Goal: Find specific page/section

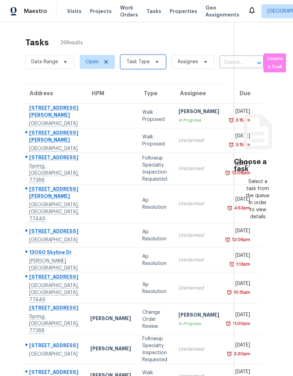
click at [146, 61] on span "Task Type" at bounding box center [138, 61] width 23 height 7
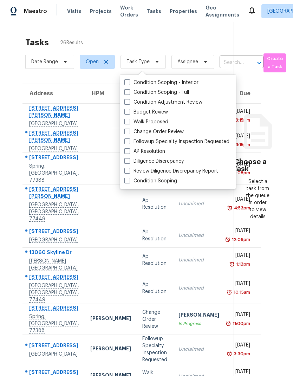
click at [129, 114] on span at bounding box center [128, 112] width 6 height 6
click at [129, 113] on input "Budget Review" at bounding box center [127, 111] width 5 height 5
checkbox input "true"
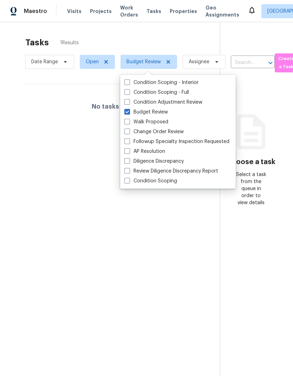
click at [183, 290] on section "Tasks 1 Results Date Range Open Budget Review Assignee ​ Create a Task No tasks…" at bounding box center [115, 215] width 209 height 365
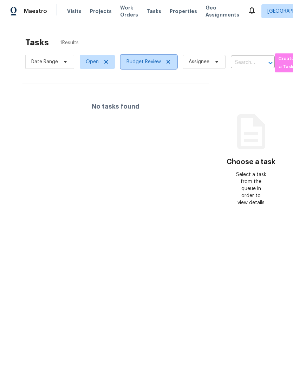
click at [170, 62] on icon at bounding box center [169, 62] width 6 height 6
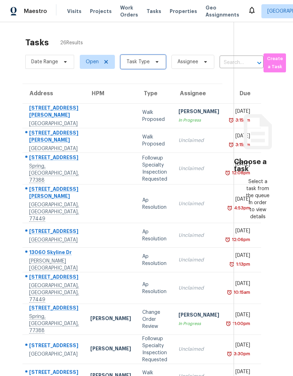
click at [152, 62] on span at bounding box center [156, 62] width 8 height 6
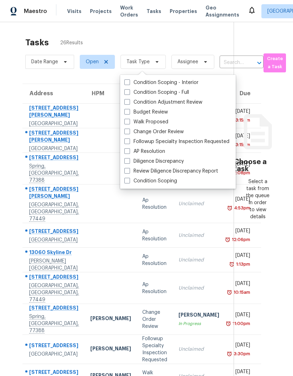
click at [131, 111] on label "Budget Review" at bounding box center [147, 112] width 44 height 7
click at [129, 111] on input "Budget Review" at bounding box center [127, 111] width 5 height 5
checkbox input "true"
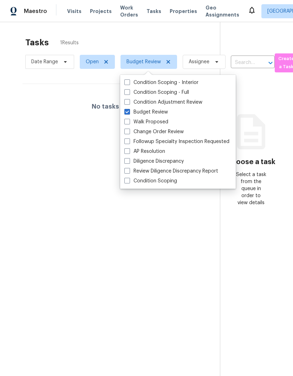
click at [90, 190] on section "Tasks 1 Results Date Range Open Budget Review Assignee ​ Create a Task No tasks…" at bounding box center [115, 215] width 209 height 365
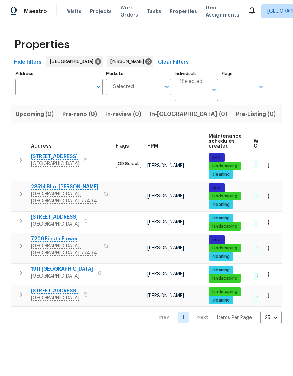
click at [272, 164] on button "button" at bounding box center [268, 165] width 15 height 15
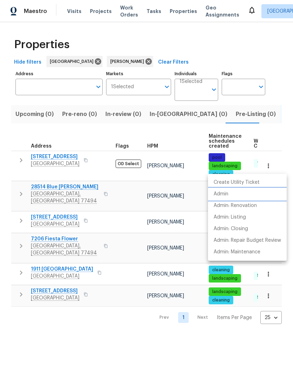
click at [227, 196] on p "Admin" at bounding box center [221, 194] width 15 height 7
